Goal: Transaction & Acquisition: Subscribe to service/newsletter

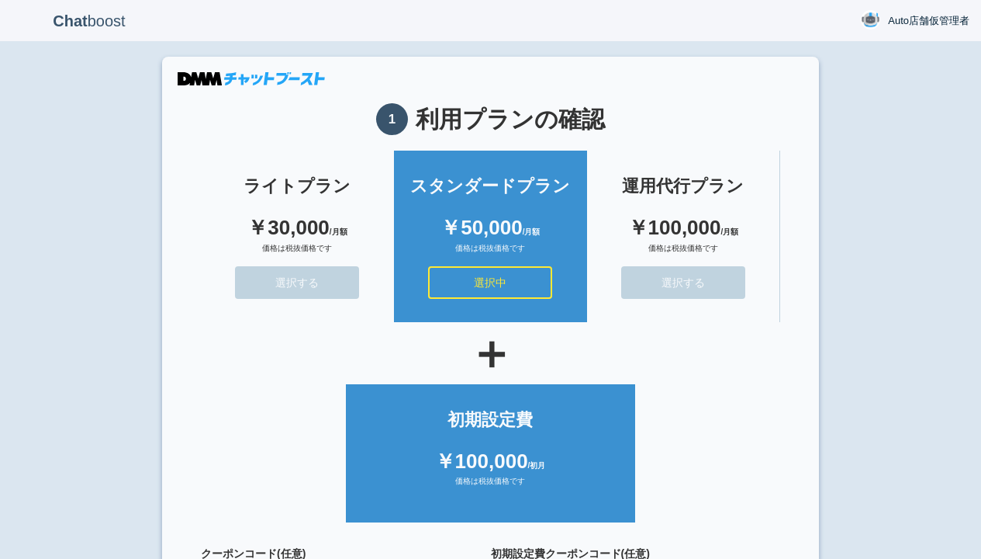
scroll to position [139, 0]
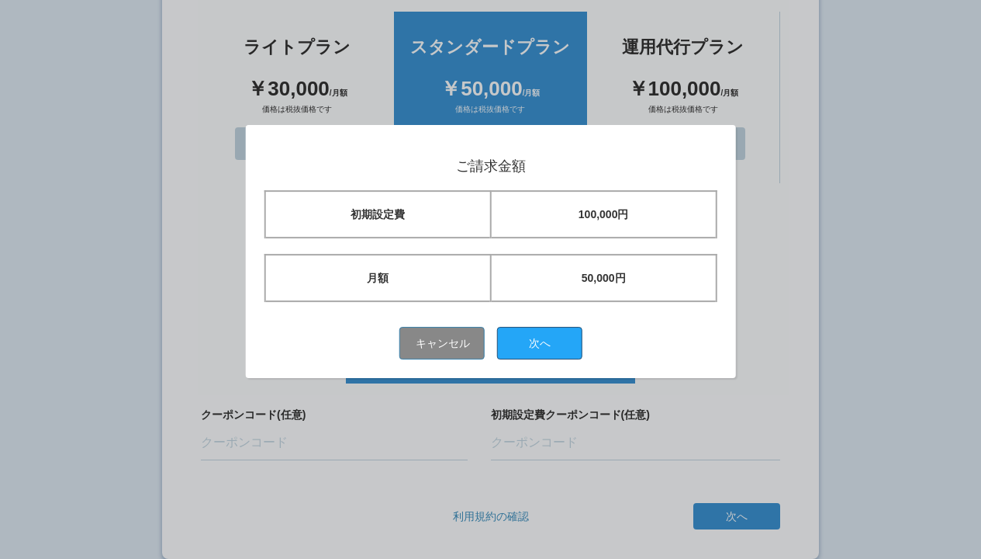
click at [545, 342] on button "次へ" at bounding box center [539, 343] width 85 height 33
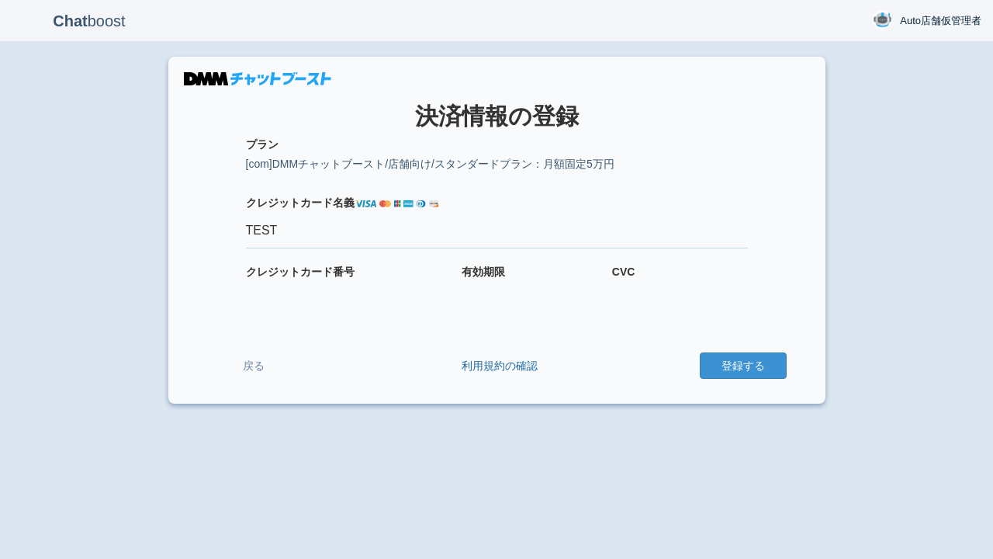
type input "TEST"
click at [742, 365] on button "登録する" at bounding box center [743, 365] width 87 height 26
